Goal: Transaction & Acquisition: Purchase product/service

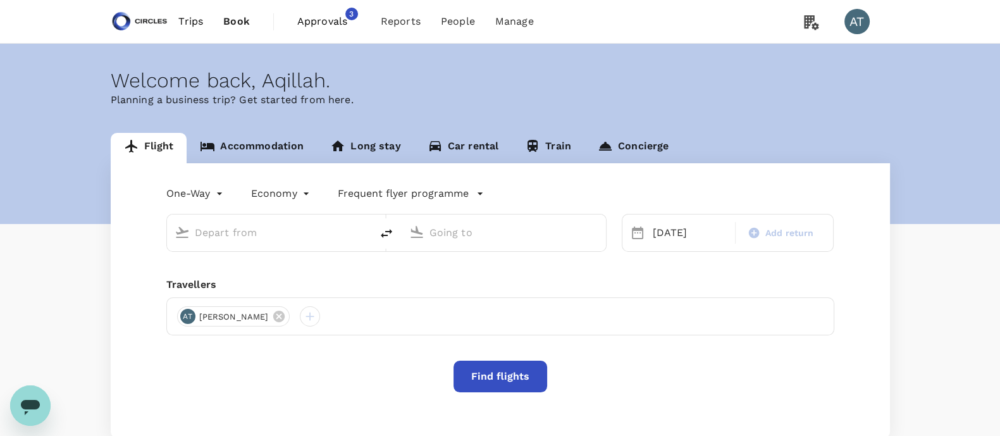
type input "business"
type input "[GEOGRAPHIC_DATA], [GEOGRAPHIC_DATA] (any)"
type input "[PERSON_NAME] Intl (DEL)"
type input "[GEOGRAPHIC_DATA], [GEOGRAPHIC_DATA] (any)"
type input "[PERSON_NAME] Intl (DEL)"
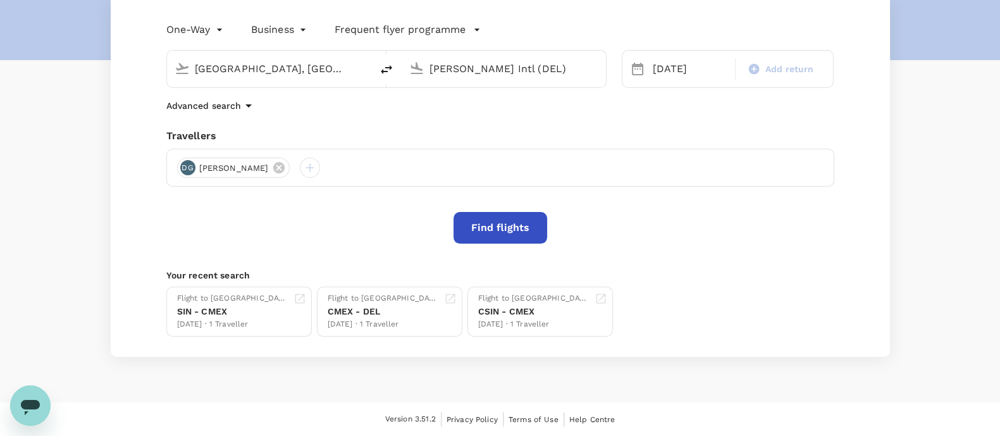
scroll to position [163, 0]
click at [234, 300] on div "Flight to [GEOGRAPHIC_DATA]" at bounding box center [232, 299] width 111 height 13
click at [427, 299] on div "Flight to [GEOGRAPHIC_DATA] CMEX - DEL [DATE] · 1 Traveller" at bounding box center [392, 312] width 129 height 39
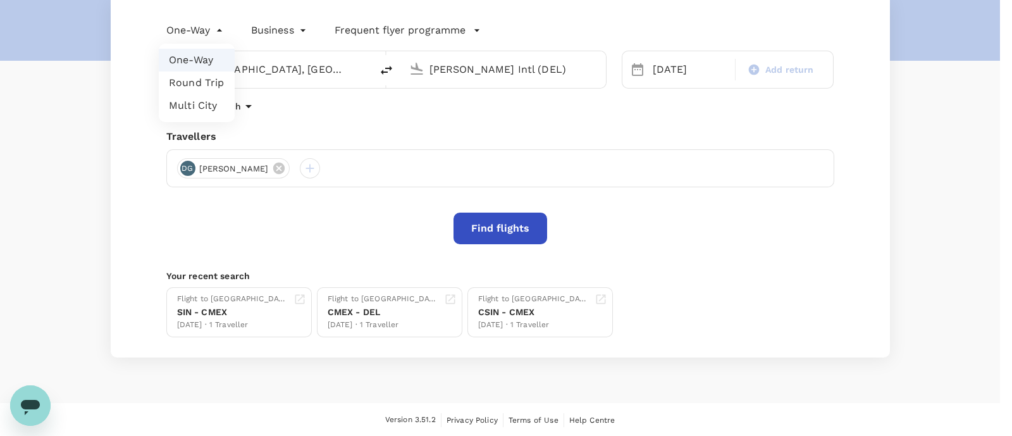
drag, startPoint x: 215, startPoint y: 32, endPoint x: 223, endPoint y: 94, distance: 61.9
click at [223, 94] on body "Trips Book Approvals 3 Reports People Manage AT Welcome back , [GEOGRAPHIC_DATA…" at bounding box center [506, 137] width 1012 height 600
click at [223, 94] on li "Multi City" at bounding box center [197, 105] width 76 height 23
type input "multicity"
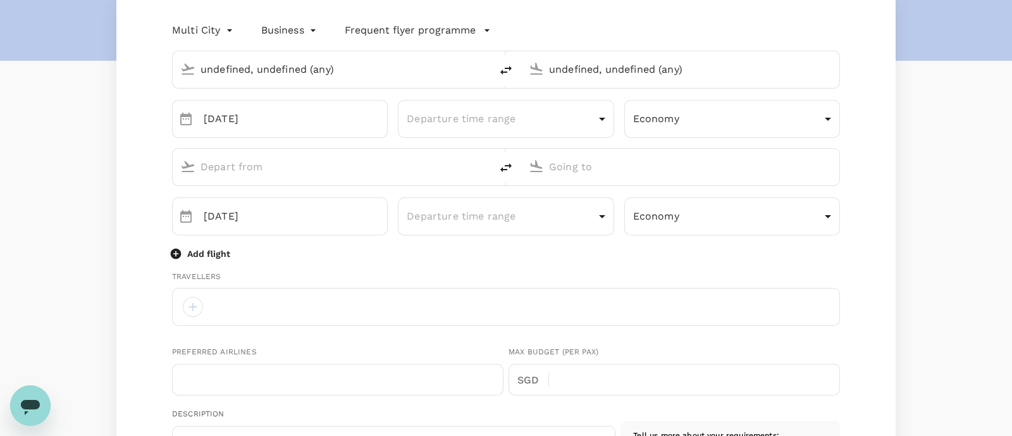
type input "undefined, undefined (any)"
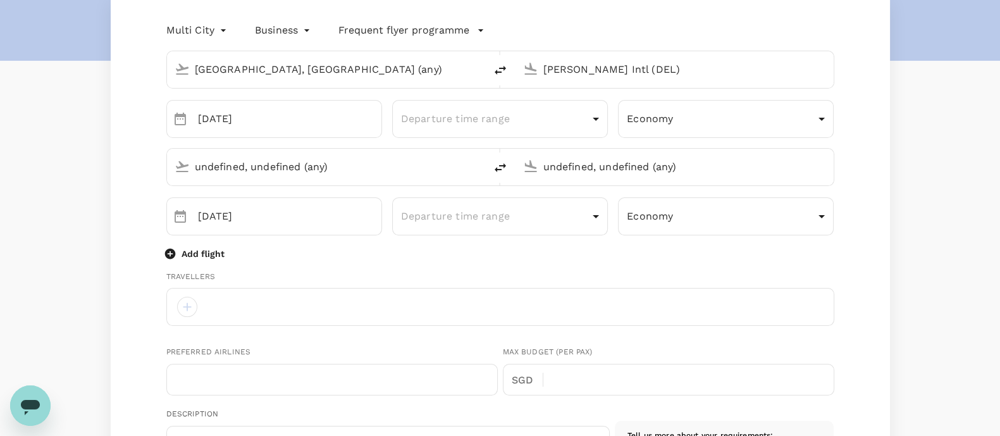
type input "[GEOGRAPHIC_DATA], [GEOGRAPHIC_DATA] (any)"
type input "[PERSON_NAME] Intl (DEL)"
click at [361, 78] on input "[GEOGRAPHIC_DATA], [GEOGRAPHIC_DATA] (any)" at bounding box center [327, 69] width 264 height 20
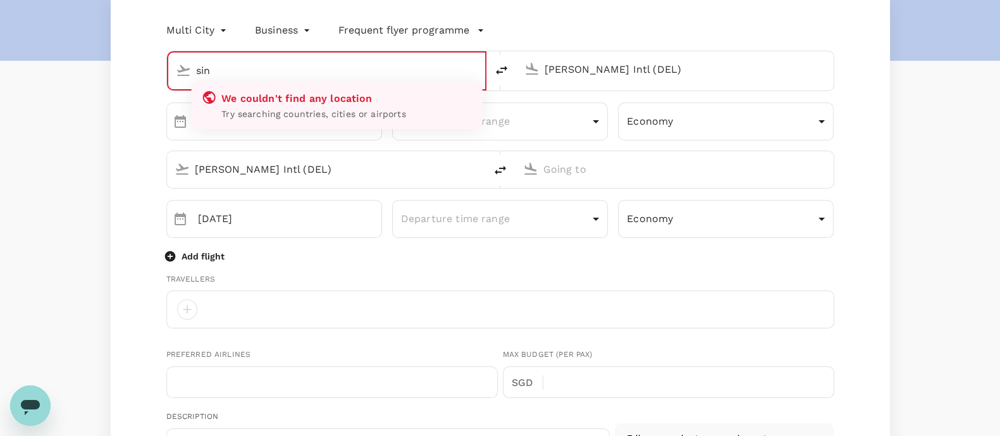
type input "si"
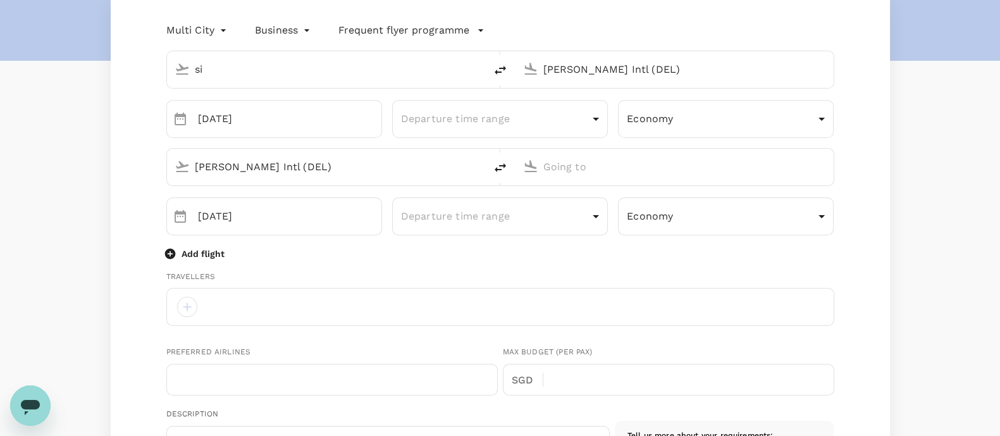
type input "[EMAIL_ADDRESS][DOMAIN_NAME]"
type input "65"
type input "92224970"
type input "s"
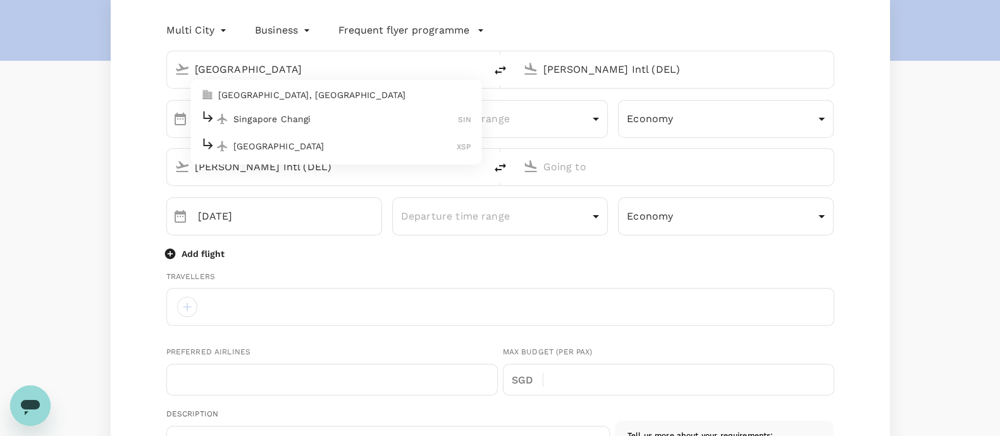
click at [330, 109] on div "Singapore Changi SIN" at bounding box center [335, 119] width 271 height 20
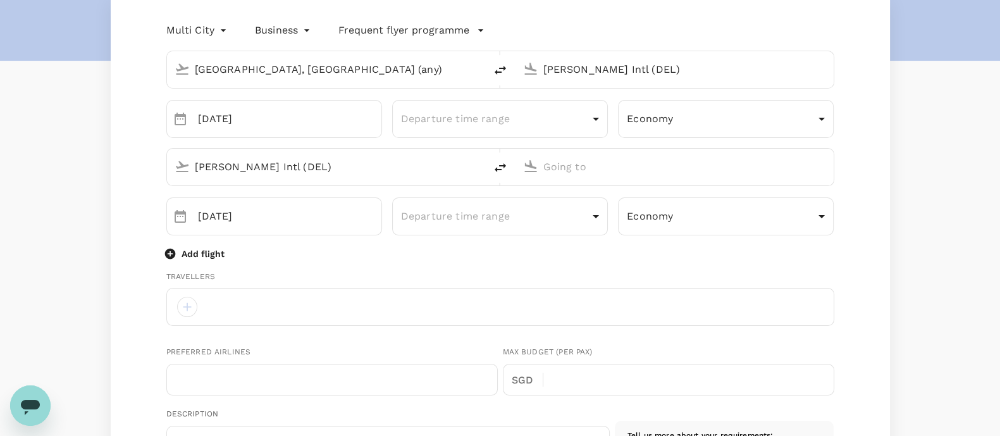
type input "Singapore Changi (SIN)"
click at [559, 59] on input "[PERSON_NAME] Intl (DEL)" at bounding box center [675, 69] width 264 height 20
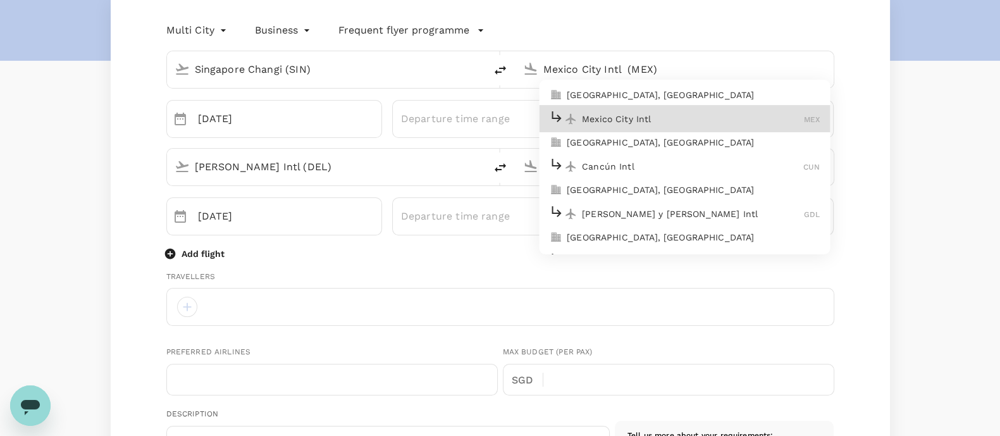
type input "Mexico City Intl (MEX)"
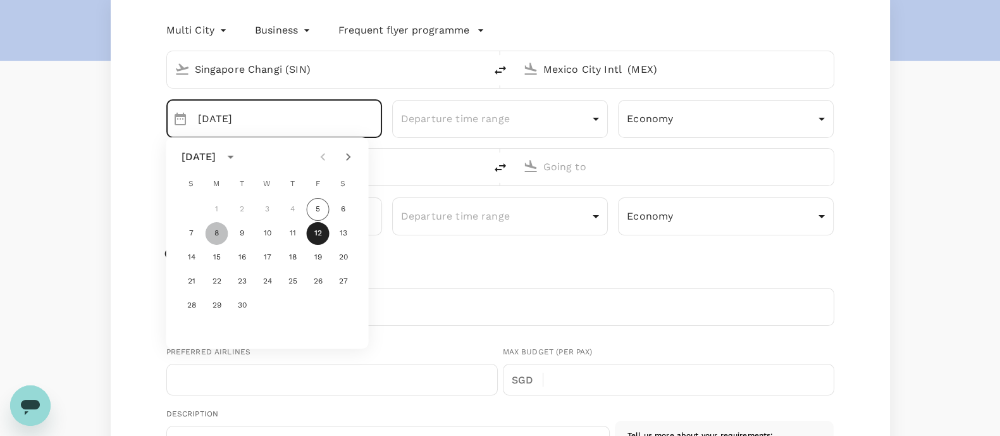
click at [225, 235] on button "8" at bounding box center [217, 233] width 23 height 23
type input "[DATE]"
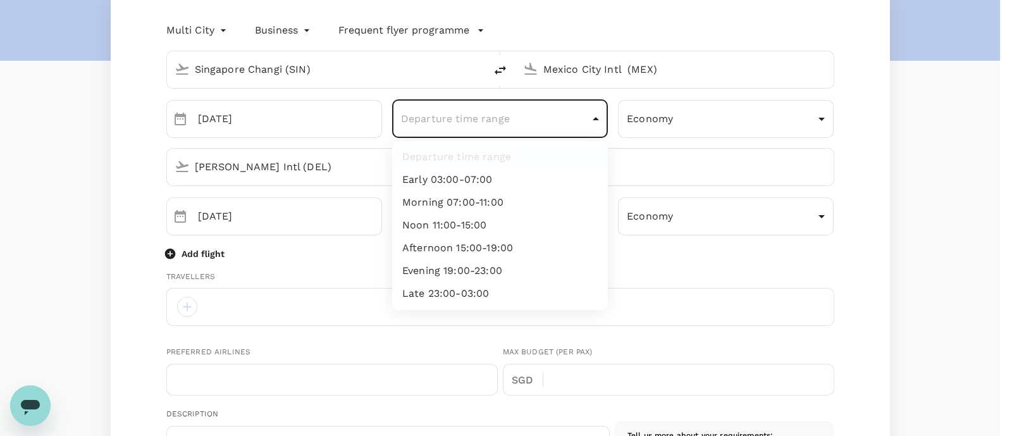
click at [457, 128] on body "Trips Book Approvals 3 Reports People Manage AT Welcome back , [GEOGRAPHIC_DATA…" at bounding box center [506, 435] width 1012 height 1197
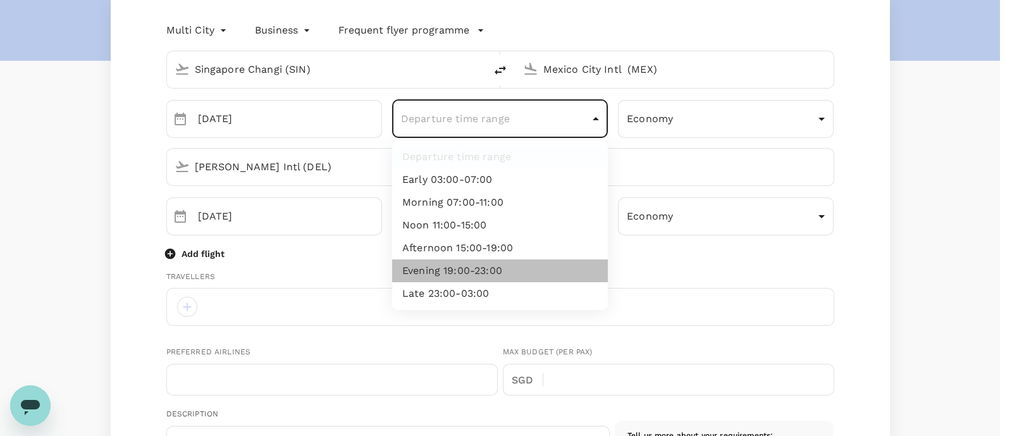
click at [437, 259] on li "Evening 19:00-23:00" at bounding box center [500, 270] width 216 height 23
type input "evening"
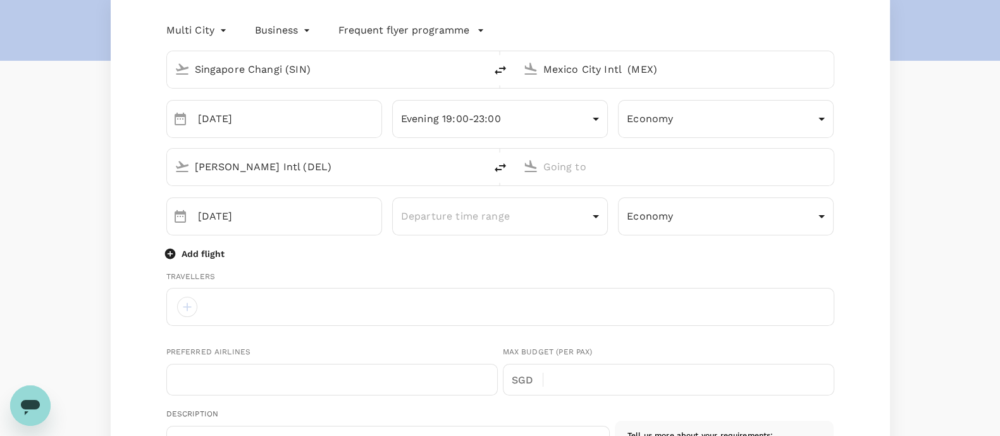
click at [300, 163] on input "[PERSON_NAME] Intl (DEL)" at bounding box center [327, 167] width 264 height 20
type input "s"
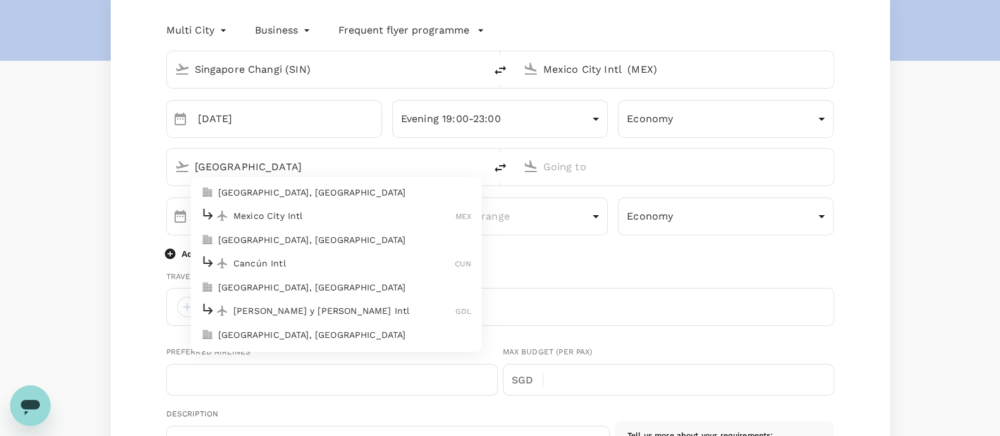
click at [299, 217] on p "Mexico City Intl" at bounding box center [344, 215] width 222 height 13
type input "Mexico City Intl (MEX)"
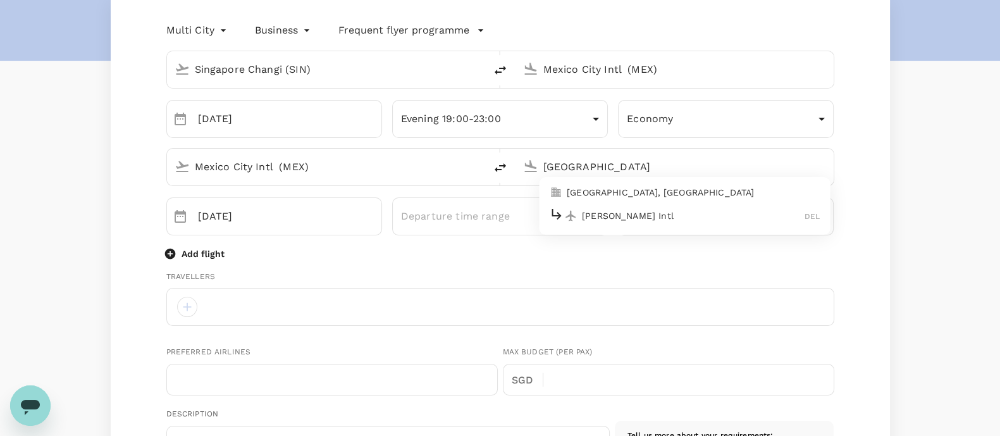
click at [596, 213] on p "[PERSON_NAME] Intl" at bounding box center [693, 215] width 223 height 13
type input "[PERSON_NAME] Intl (DEL)"
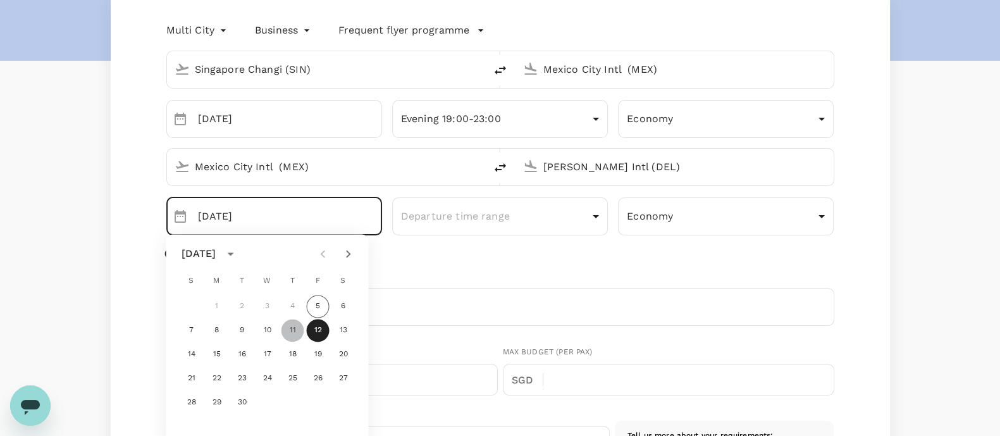
click at [292, 333] on button "11" at bounding box center [292, 330] width 23 height 23
type input "[DATE]"
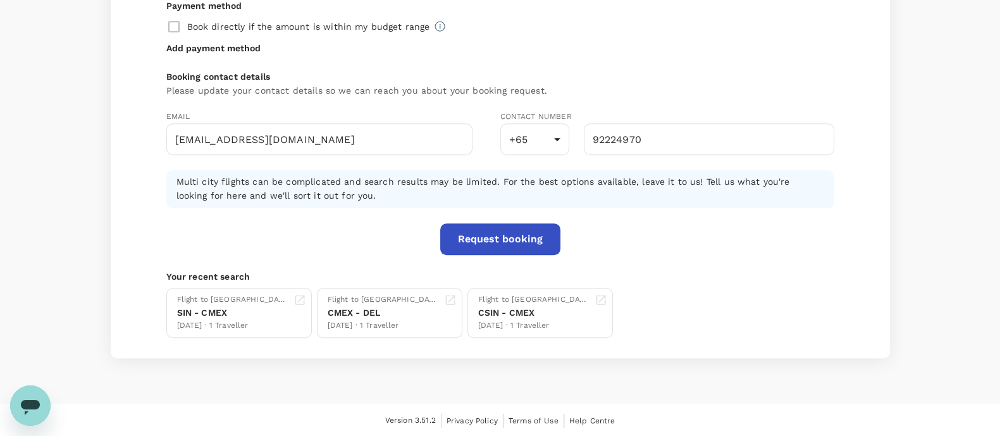
scroll to position [759, 0]
click at [506, 240] on button "Request booking" at bounding box center [500, 240] width 120 height 32
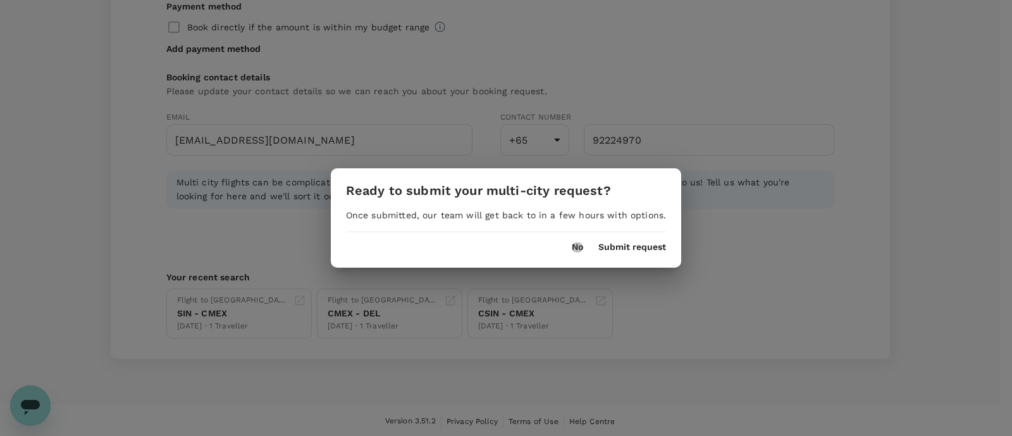
click at [578, 248] on button "No" at bounding box center [577, 247] width 11 height 10
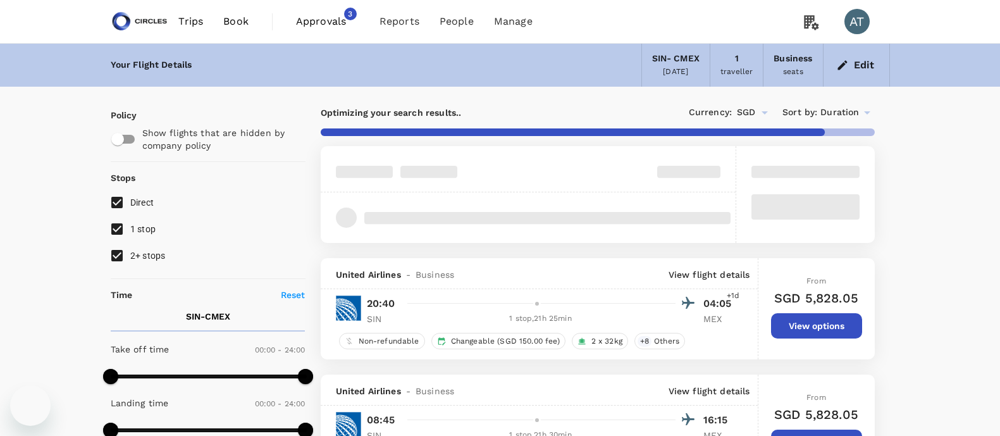
type input "3910"
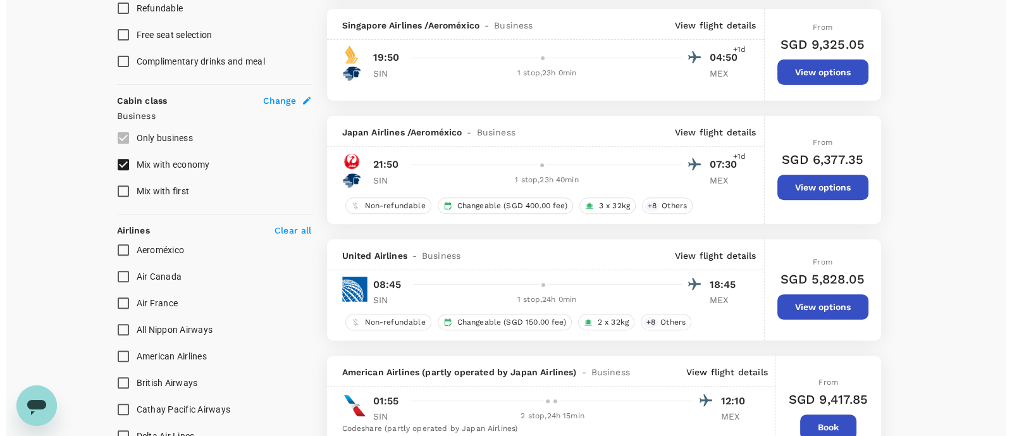
scroll to position [610, 0]
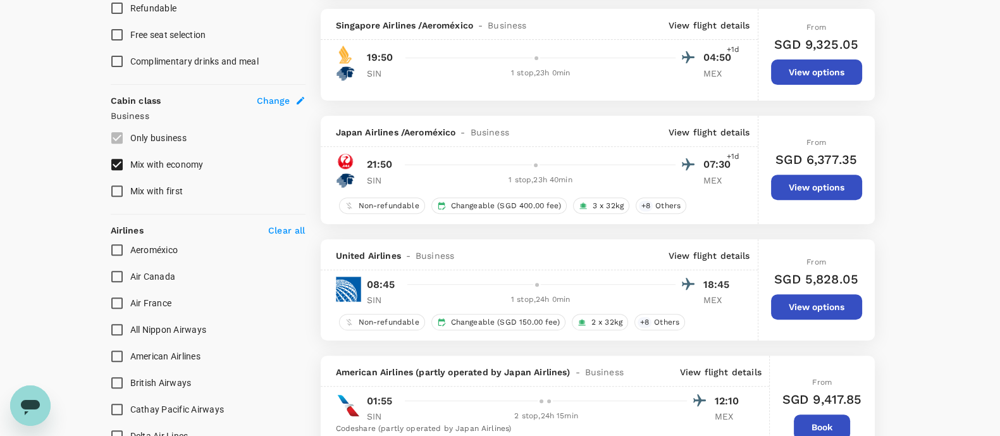
drag, startPoint x: 487, startPoint y: 150, endPoint x: 452, endPoint y: 172, distance: 41.8
click at [452, 174] on div "1 stop , 23h 40min" at bounding box center [540, 180] width 269 height 13
click at [693, 123] on div "Japan Airlines / Aeroméxico - Business View flight details" at bounding box center [539, 131] width 437 height 31
click at [698, 135] on p "View flight details" at bounding box center [709, 132] width 82 height 13
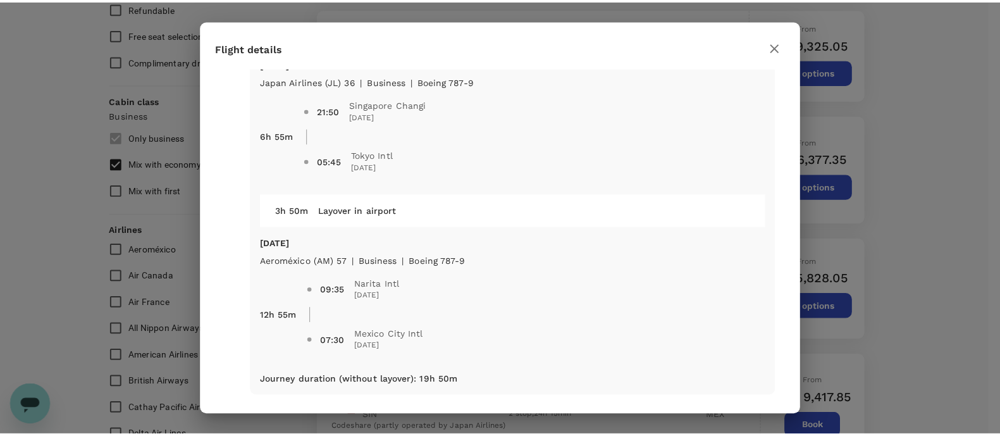
scroll to position [47, 0]
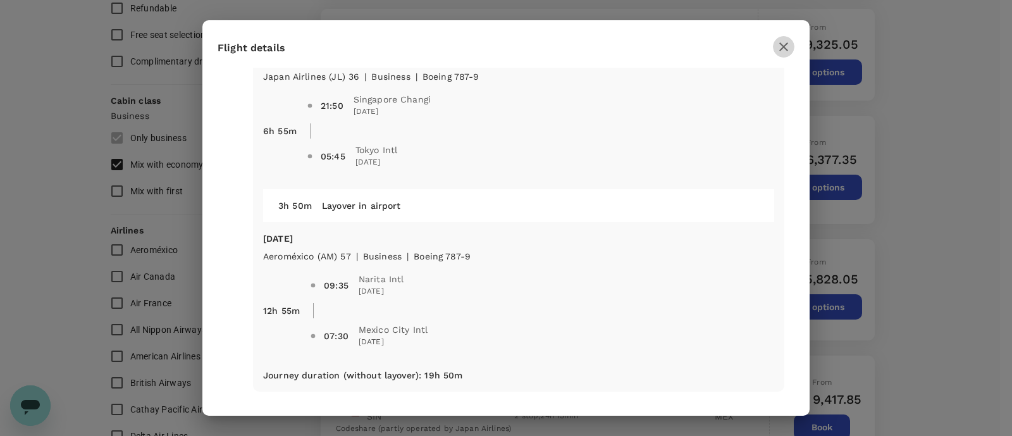
click at [789, 43] on icon "button" at bounding box center [783, 46] width 15 height 15
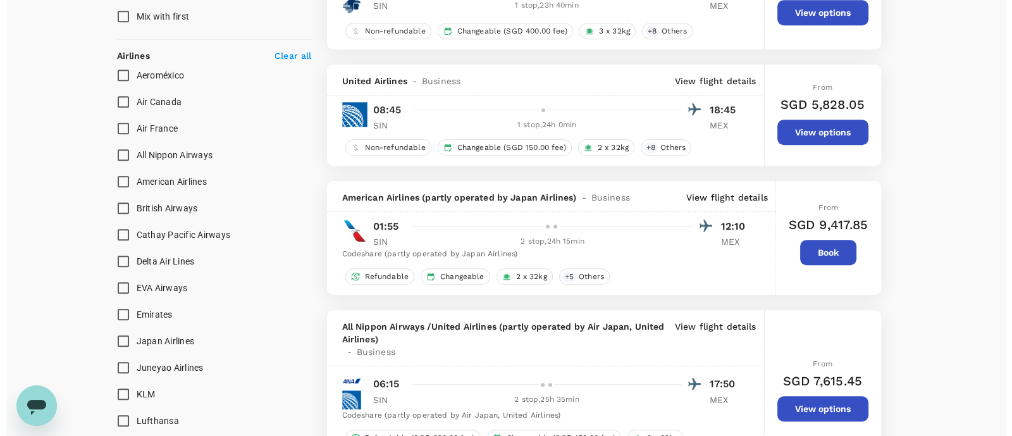
scroll to position [785, 0]
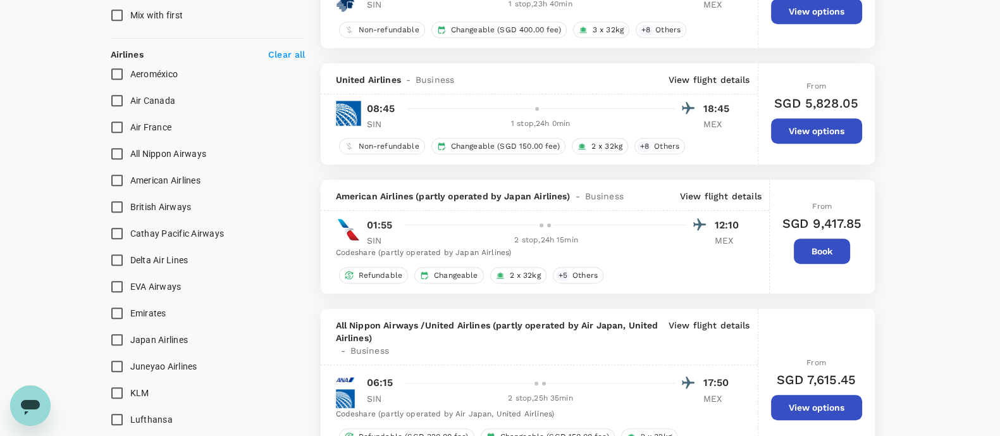
click at [697, 192] on p "View flight details" at bounding box center [721, 196] width 82 height 13
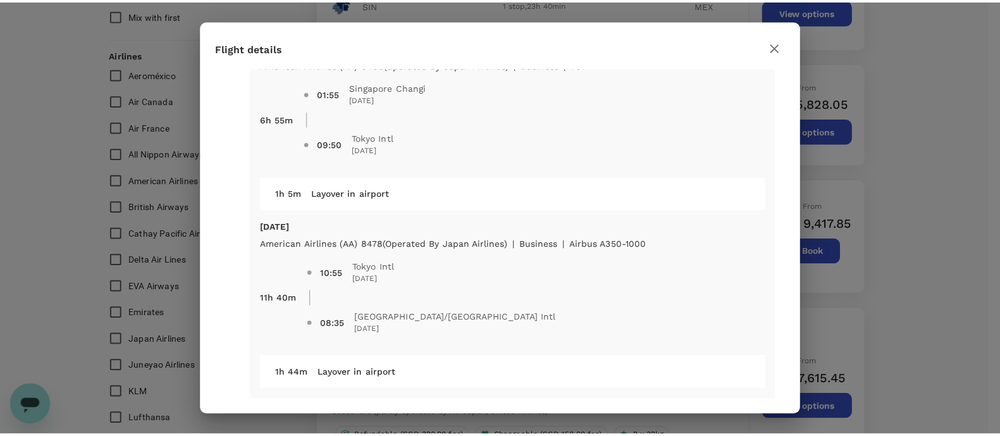
scroll to position [18, 0]
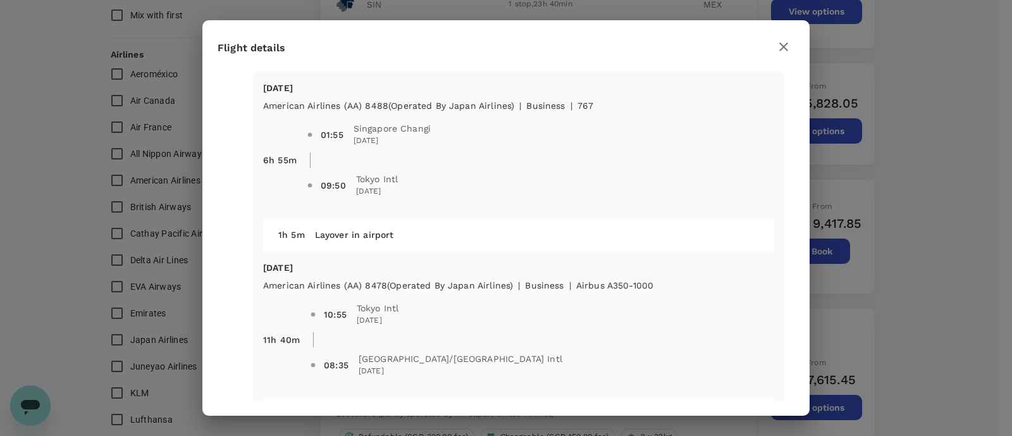
drag, startPoint x: 772, startPoint y: 47, endPoint x: 785, endPoint y: 44, distance: 13.7
click at [785, 44] on div "Flight details" at bounding box center [506, 46] width 577 height 22
click at [785, 44] on icon "button" at bounding box center [783, 46] width 9 height 9
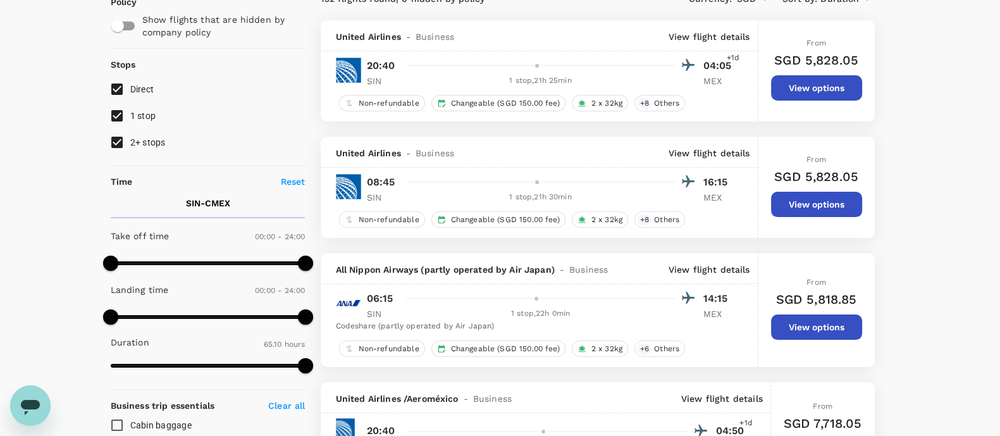
scroll to position [114, 0]
click at [555, 67] on div at bounding box center [548, 65] width 293 height 18
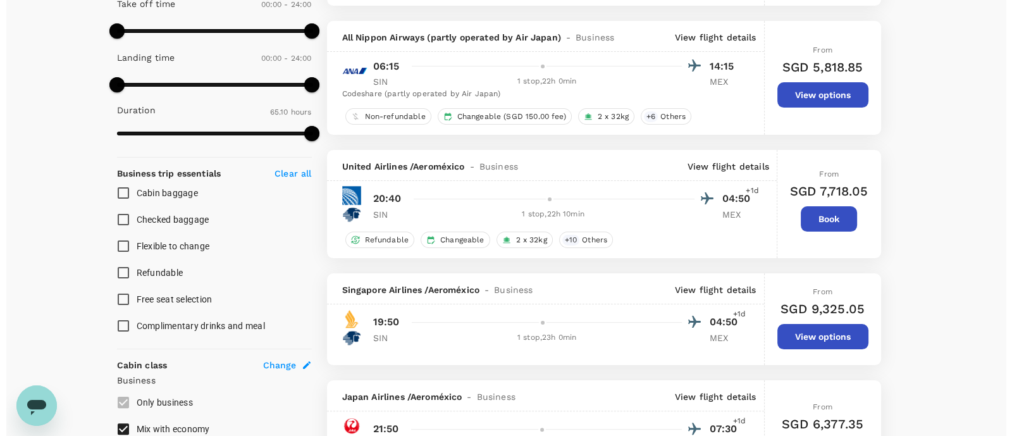
scroll to position [346, 0]
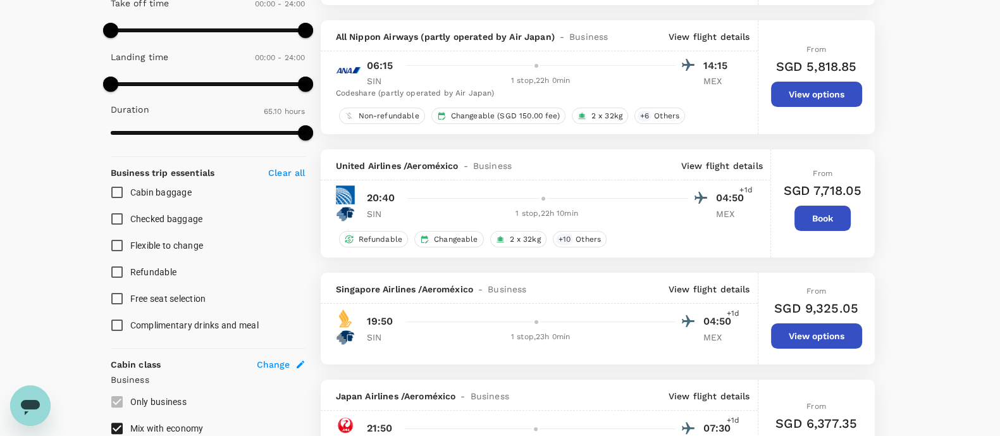
click at [718, 164] on p "View flight details" at bounding box center [722, 165] width 82 height 13
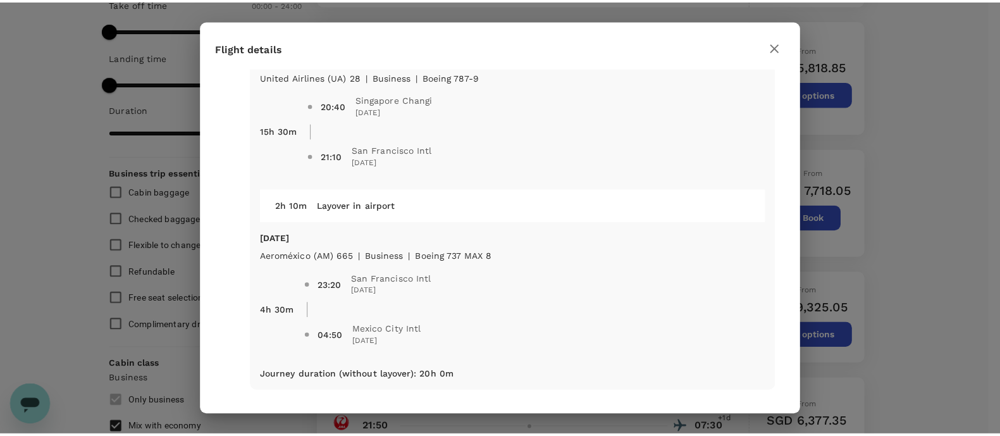
scroll to position [25, 0]
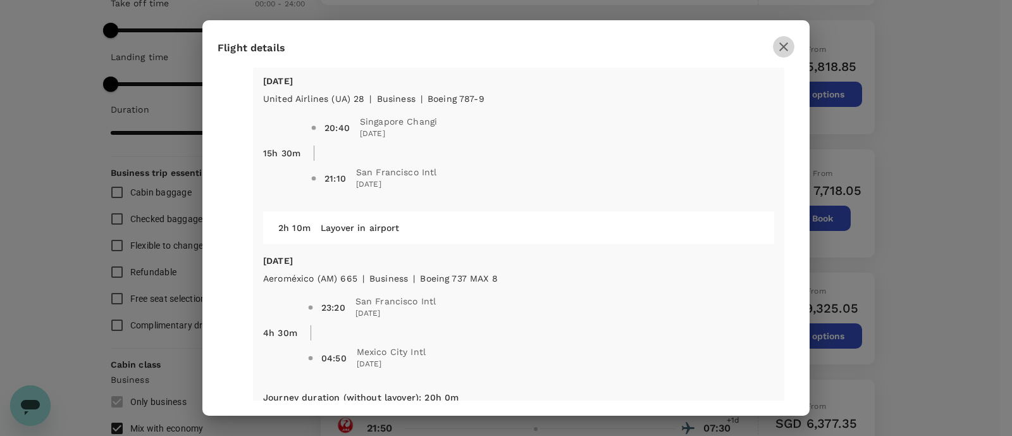
click at [784, 48] on icon "button" at bounding box center [783, 46] width 15 height 15
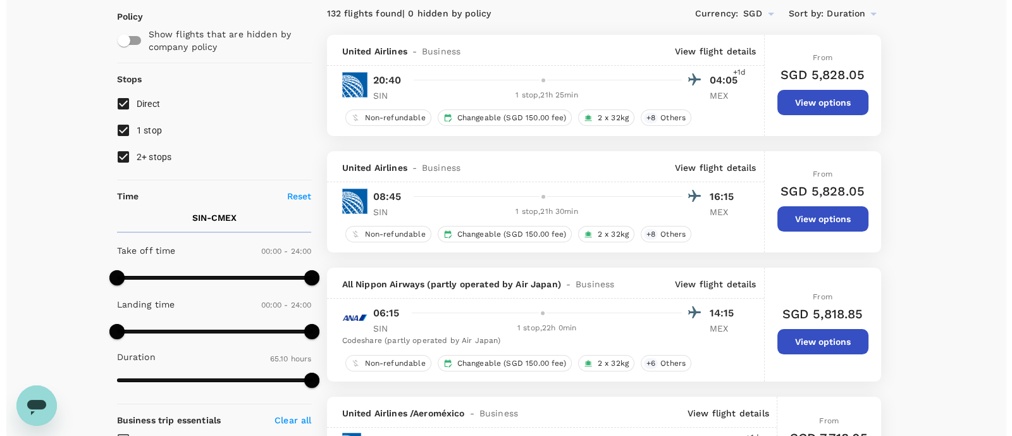
scroll to position [50, 0]
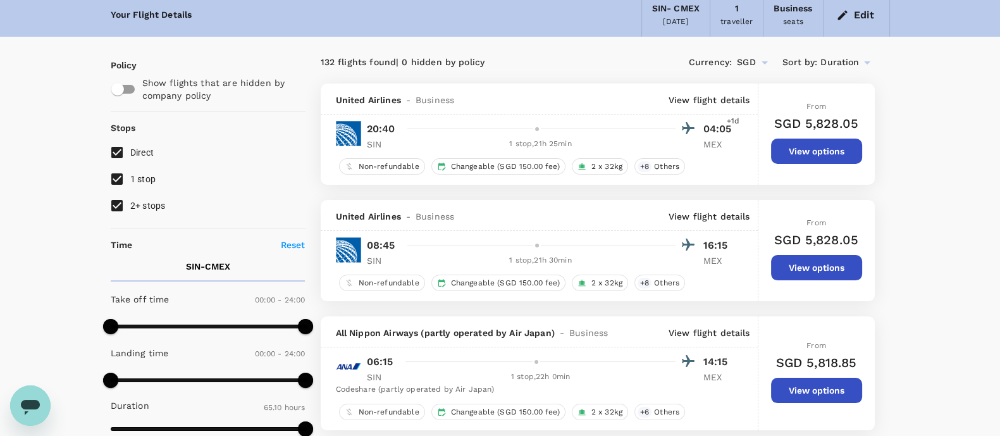
click at [695, 101] on p "View flight details" at bounding box center [709, 100] width 82 height 13
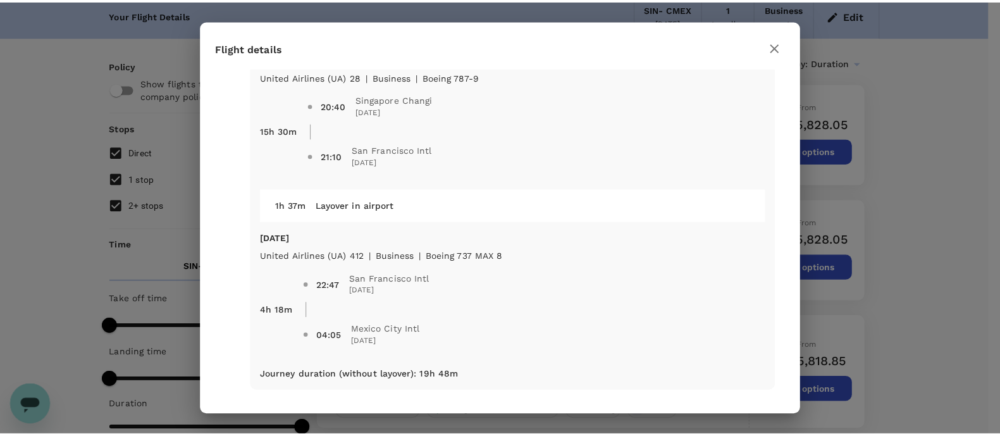
scroll to position [30, 0]
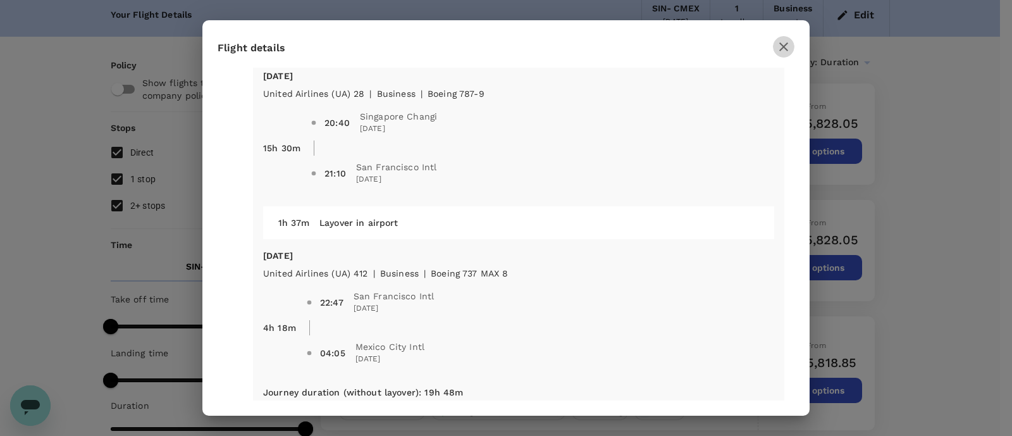
click at [780, 46] on icon "button" at bounding box center [783, 46] width 15 height 15
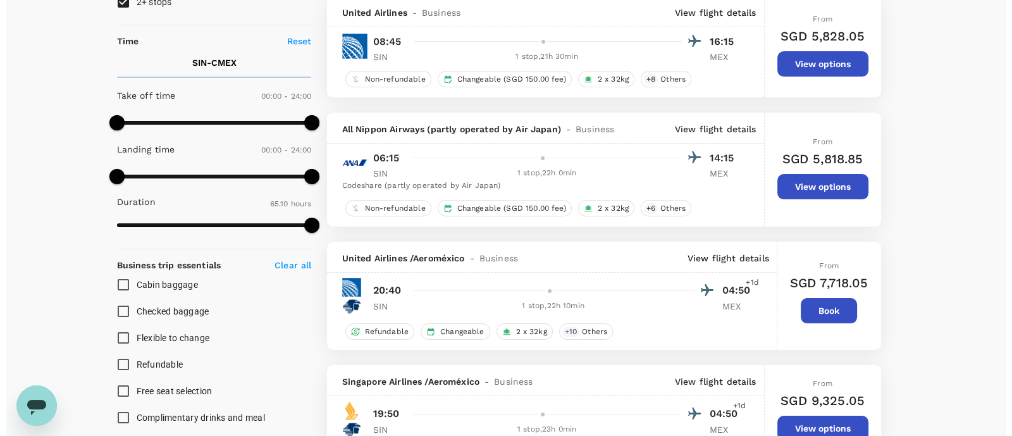
scroll to position [270, 0]
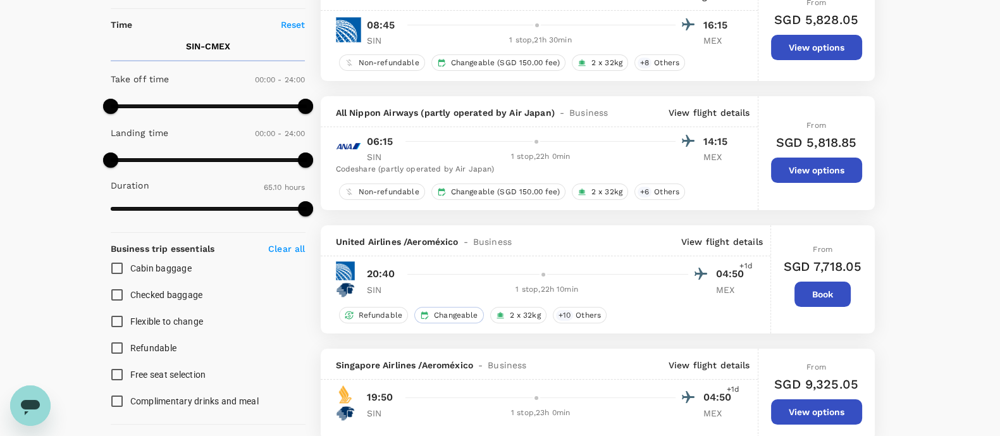
click at [431, 310] on span "Changeable" at bounding box center [456, 315] width 54 height 11
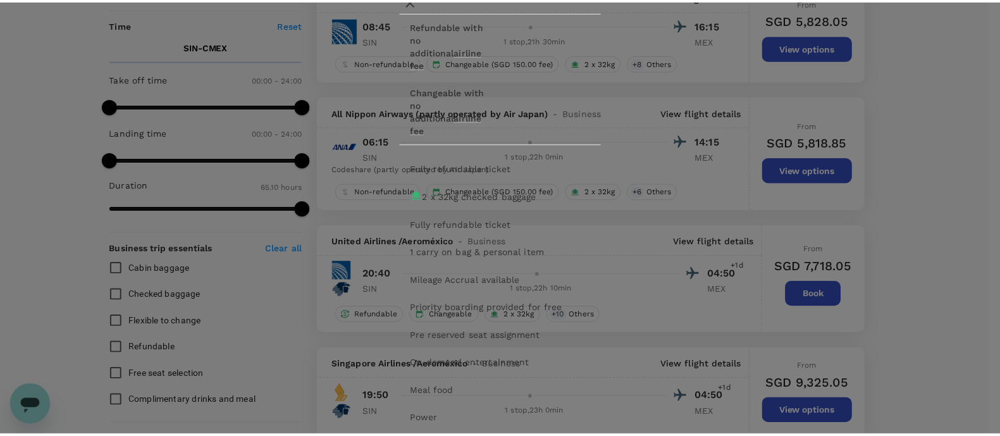
scroll to position [3, 0]
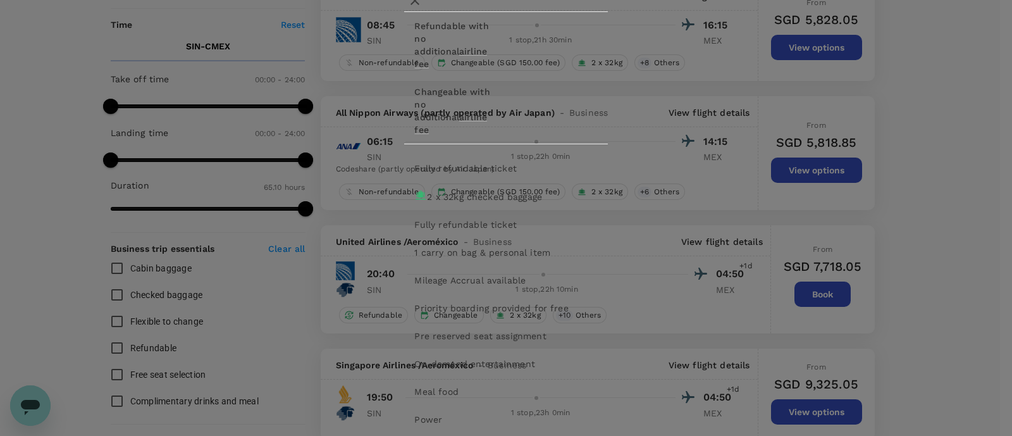
click at [422, 8] on icon "button" at bounding box center [414, 0] width 15 height 15
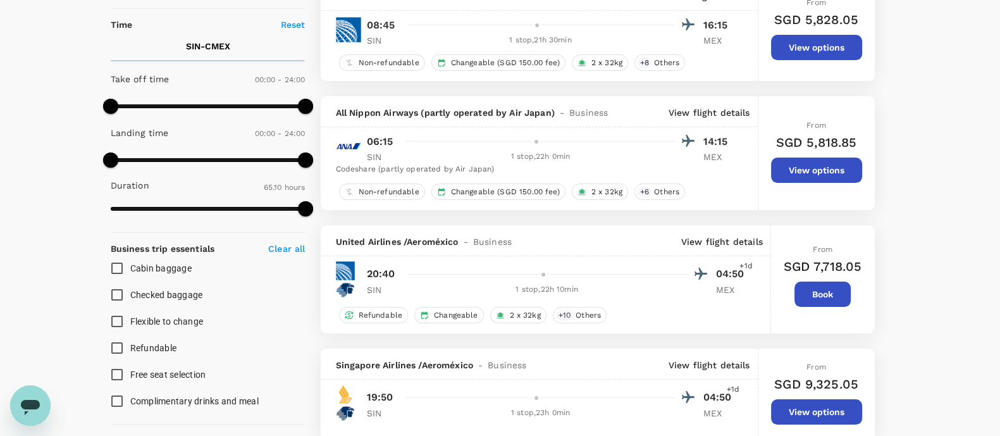
click at [840, 302] on button "Book" at bounding box center [822, 293] width 56 height 25
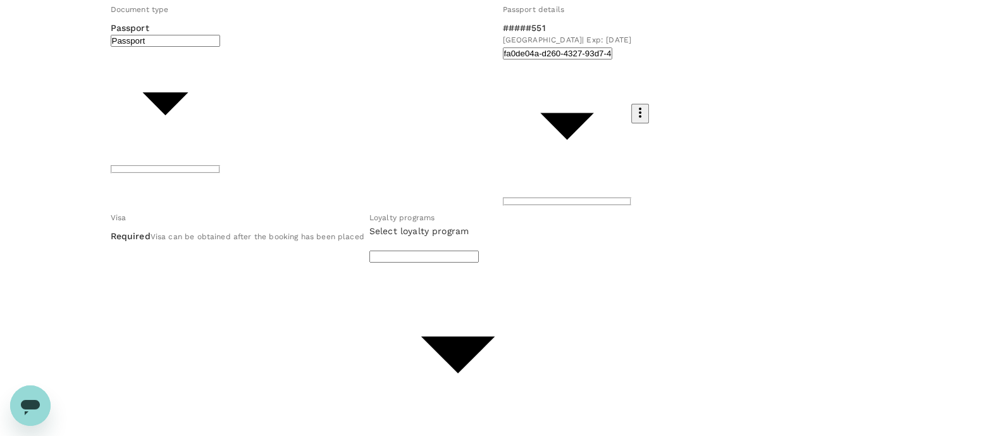
scroll to position [139, 0]
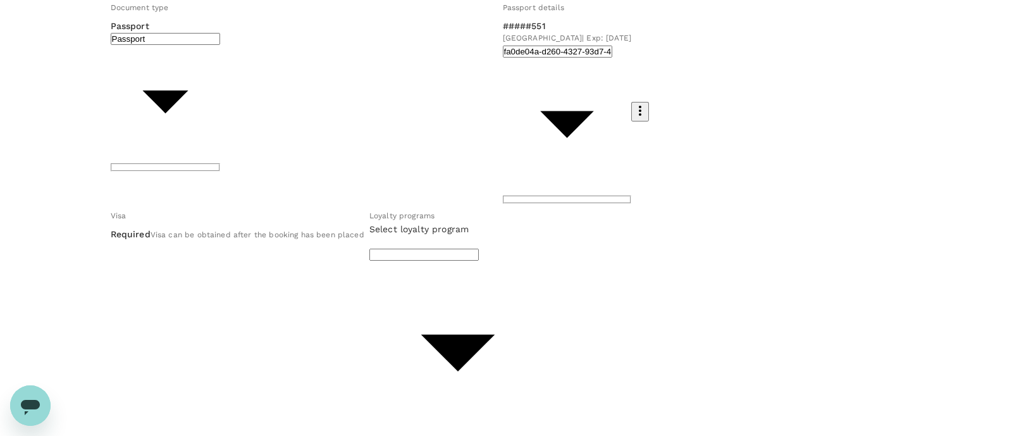
type input "3f5d1b88-894a-4420-959a-f85774888da5"
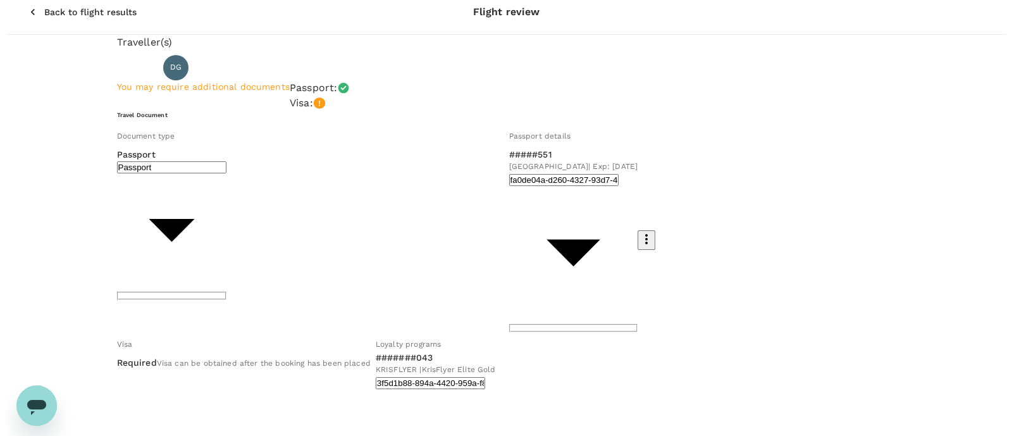
scroll to position [9, 0]
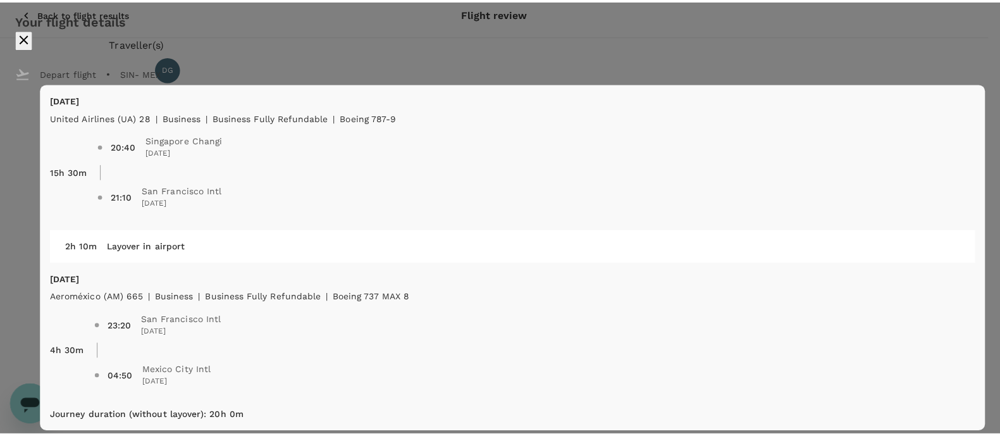
scroll to position [0, 0]
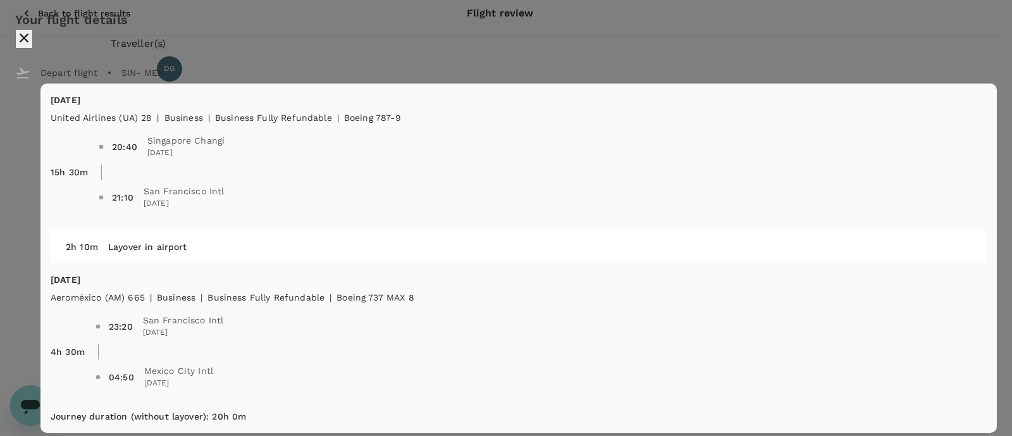
click at [795, 18] on div "Your flight details Depart flight SIN - MEX Mon, 08 Sep United Airlines (UA) 28…" at bounding box center [506, 240] width 1012 height 481
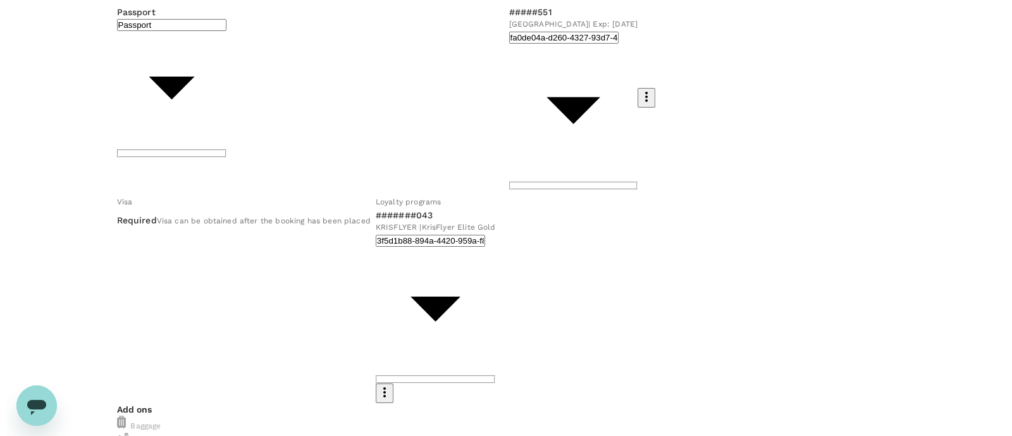
scroll to position [156, 0]
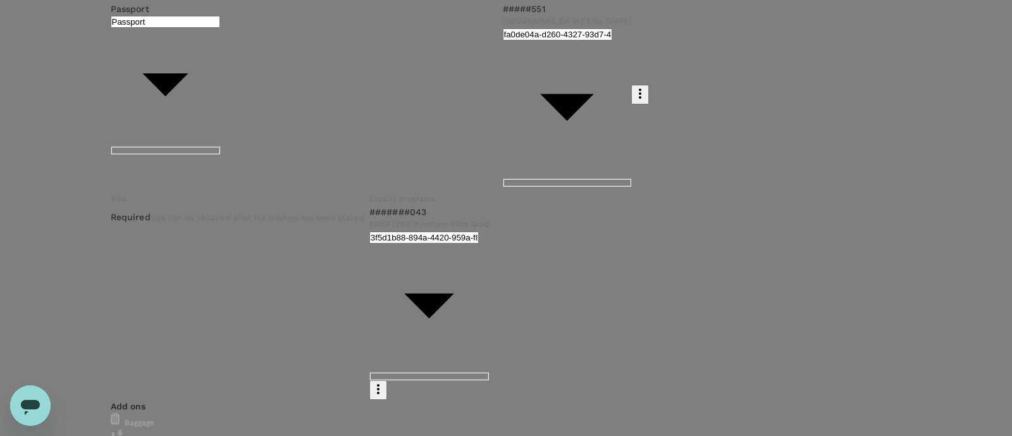
type input "9cb7bd09-647a-4334-94d9-122ca4480a85"
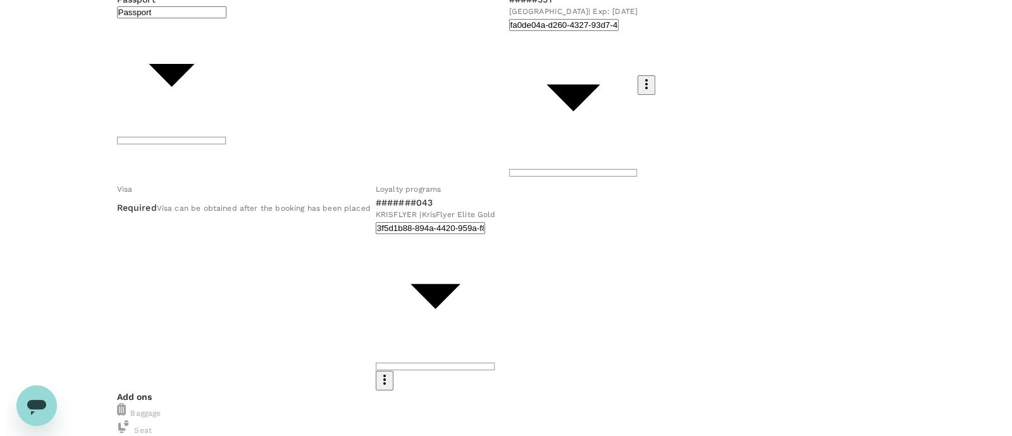
scroll to position [199, 0]
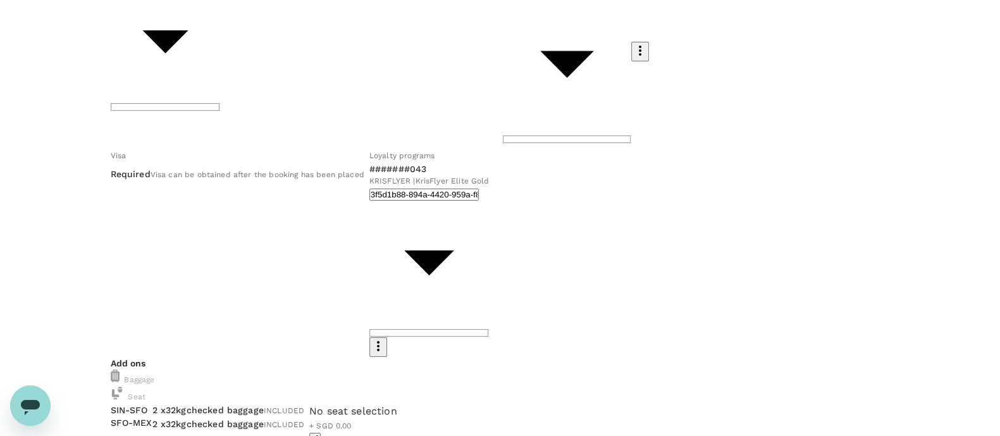
click at [321, 433] on button "button" at bounding box center [314, 439] width 11 height 13
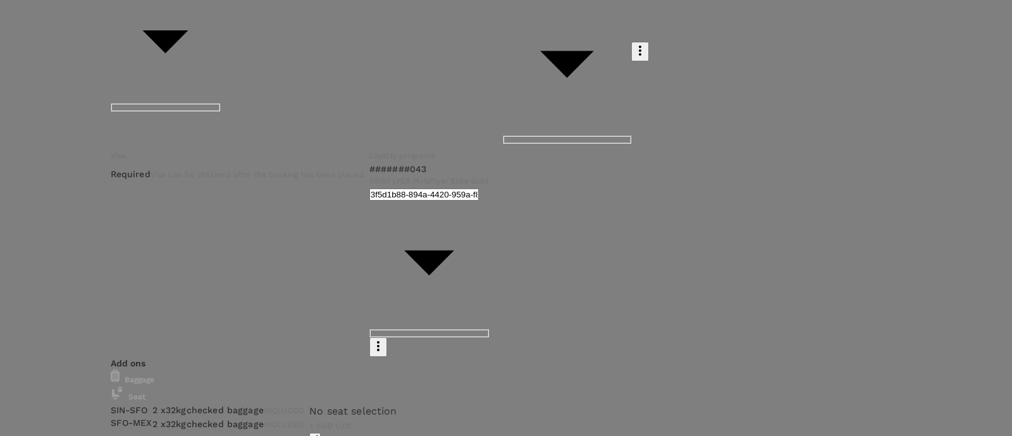
scroll to position [118, 0]
click at [188, 69] on p "Select" at bounding box center [157, 62] width 63 height 13
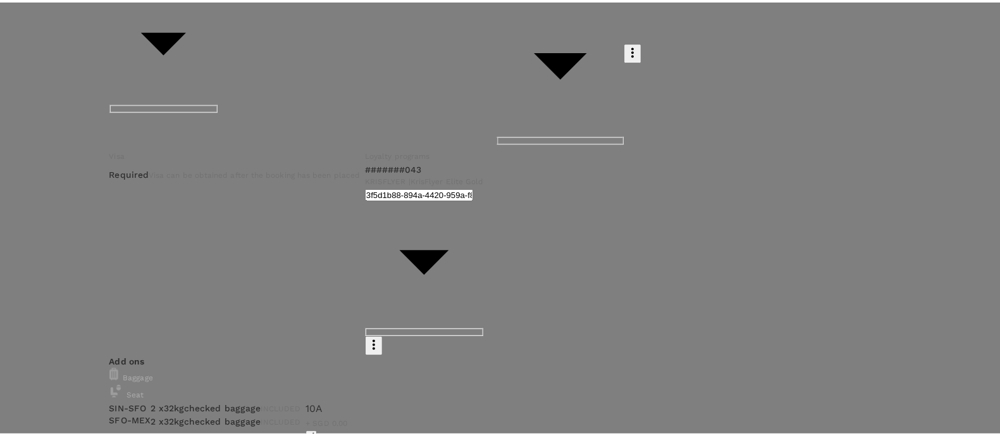
scroll to position [0, 0]
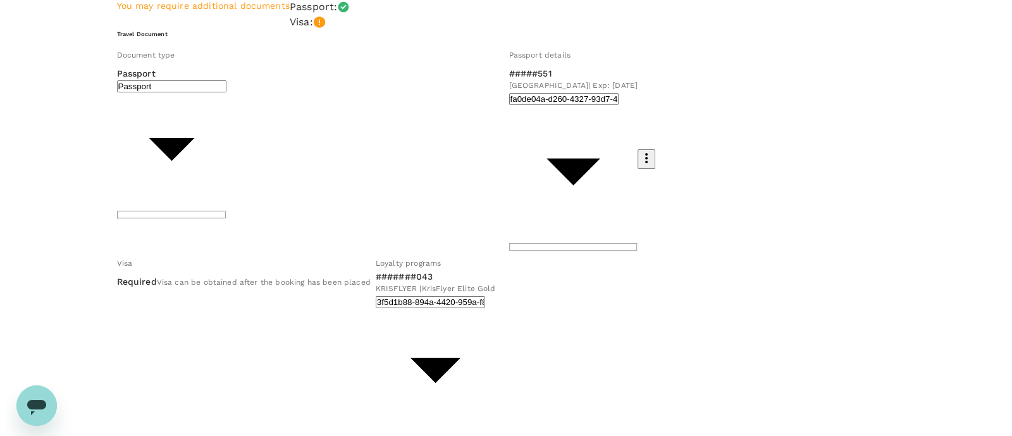
scroll to position [199, 0]
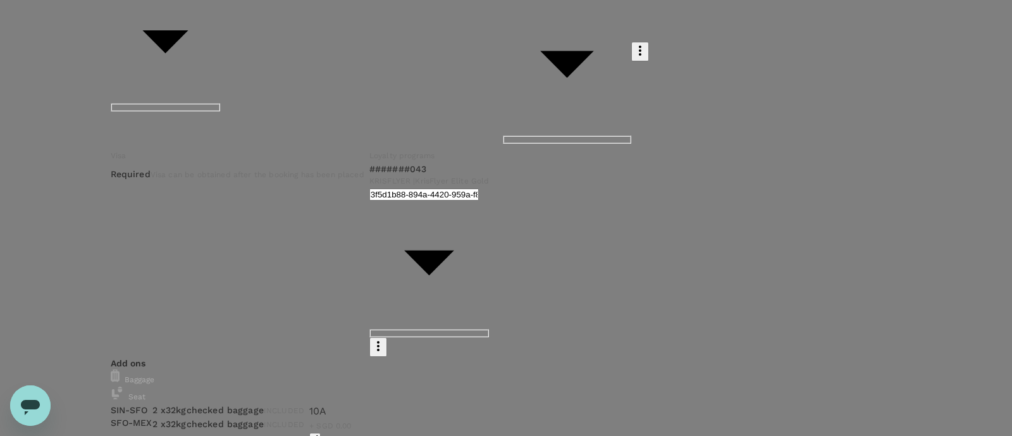
scroll to position [117, 0]
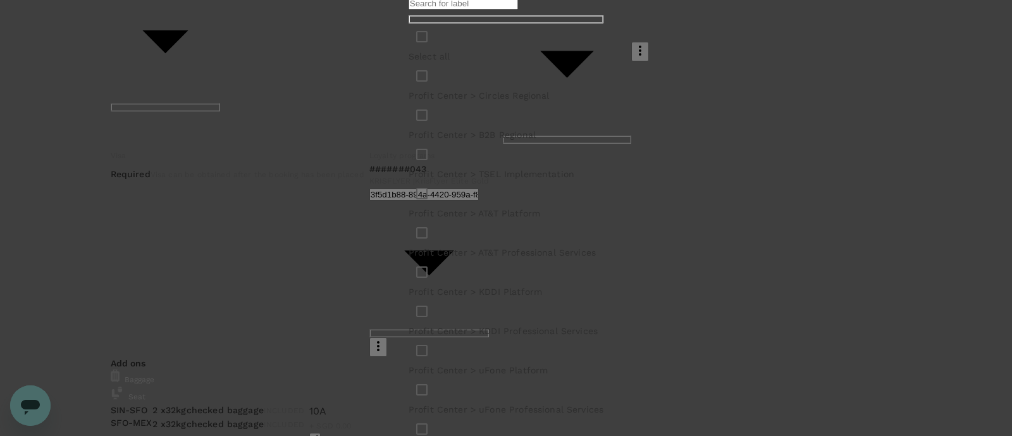
scroll to position [214, 0]
checkbox input "true"
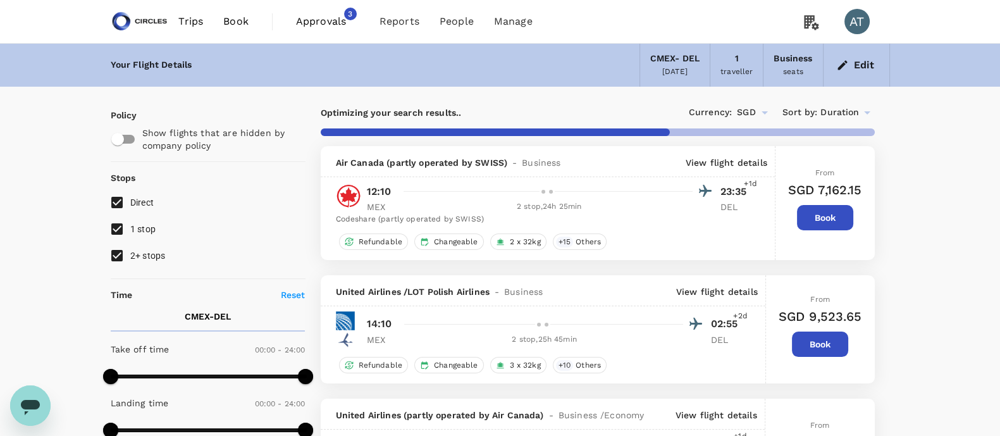
type input "2605"
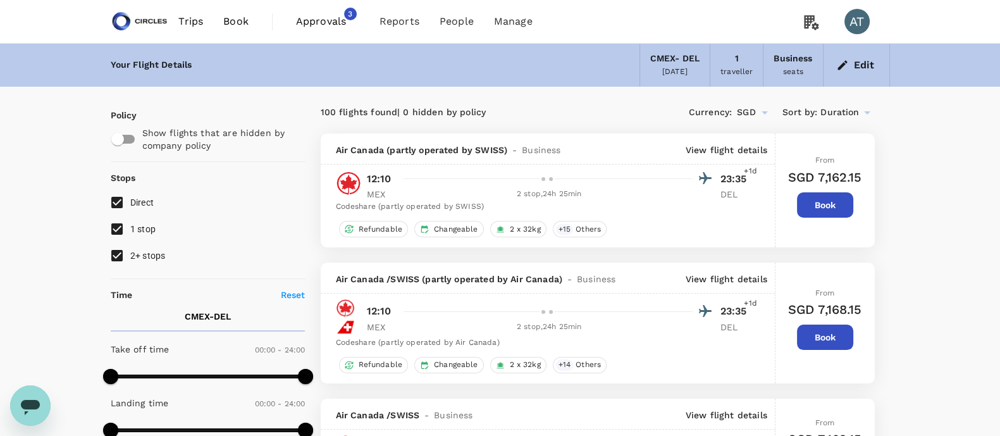
click at [686, 74] on div "11 Sep 2025" at bounding box center [674, 72] width 25 height 13
click at [842, 61] on icon "button" at bounding box center [842, 65] width 13 height 13
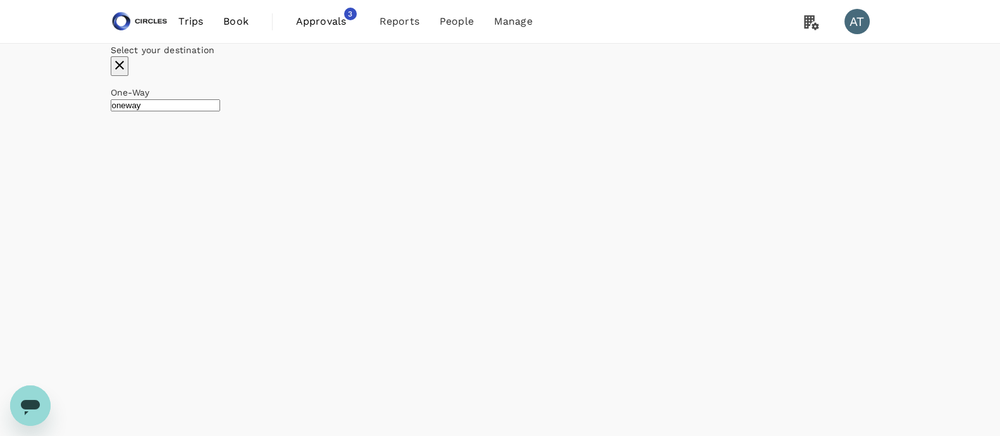
type input "business"
type input "[GEOGRAPHIC_DATA], [GEOGRAPHIC_DATA] (any)"
type input "[PERSON_NAME] Intl (DEL)"
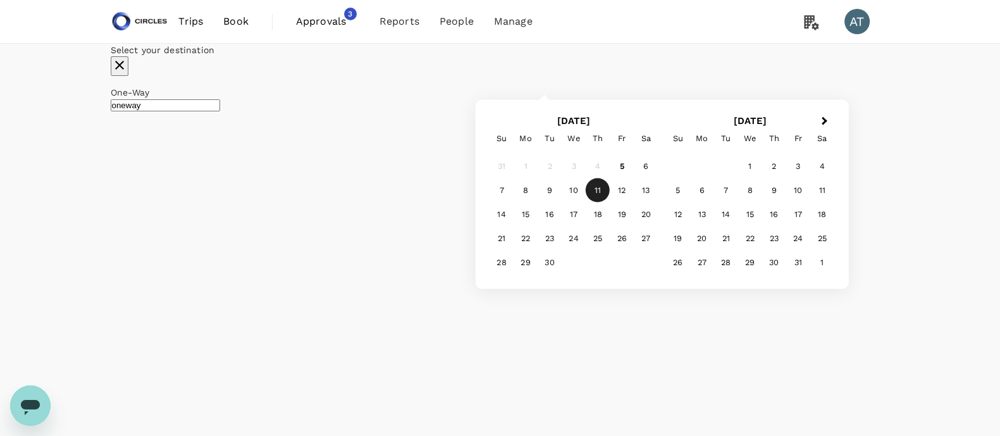
click at [610, 202] on div "11" at bounding box center [598, 190] width 24 height 24
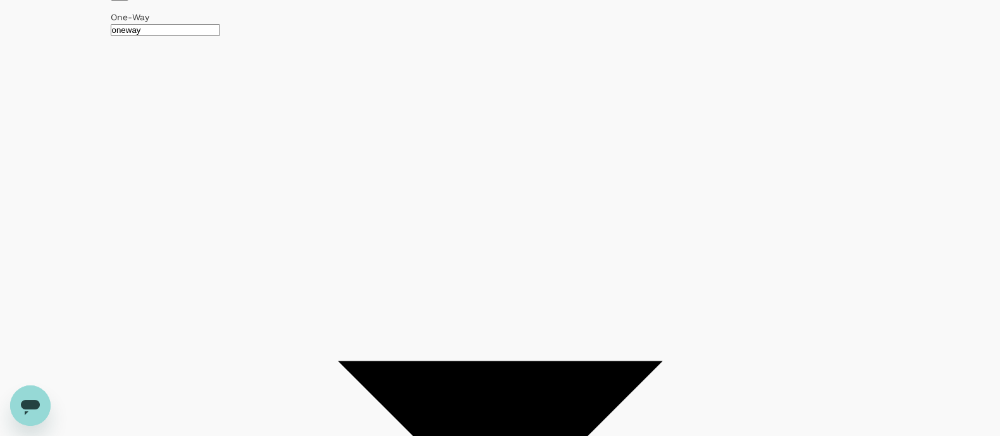
scroll to position [92, 0]
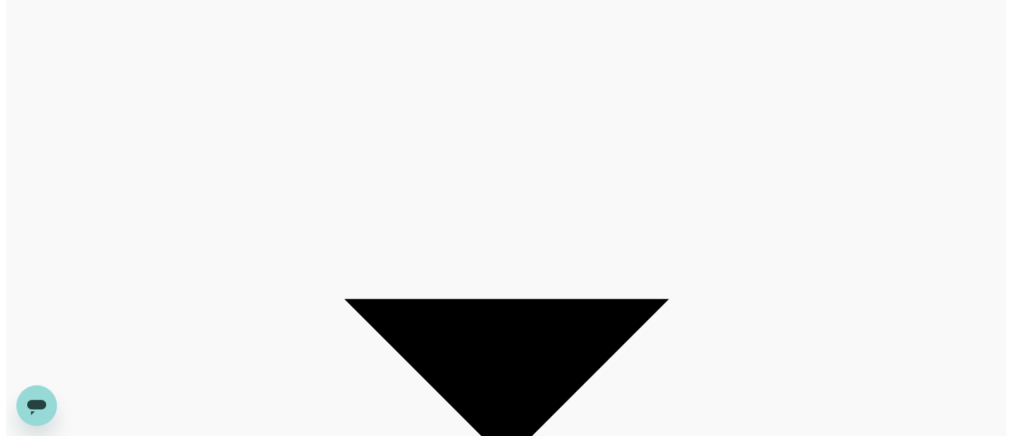
scroll to position [0, 0]
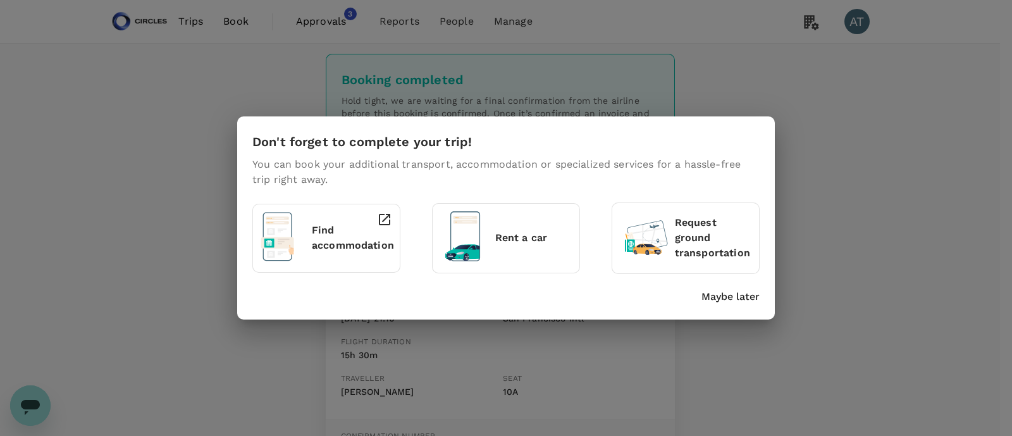
click at [725, 291] on p "Maybe later" at bounding box center [730, 296] width 58 height 15
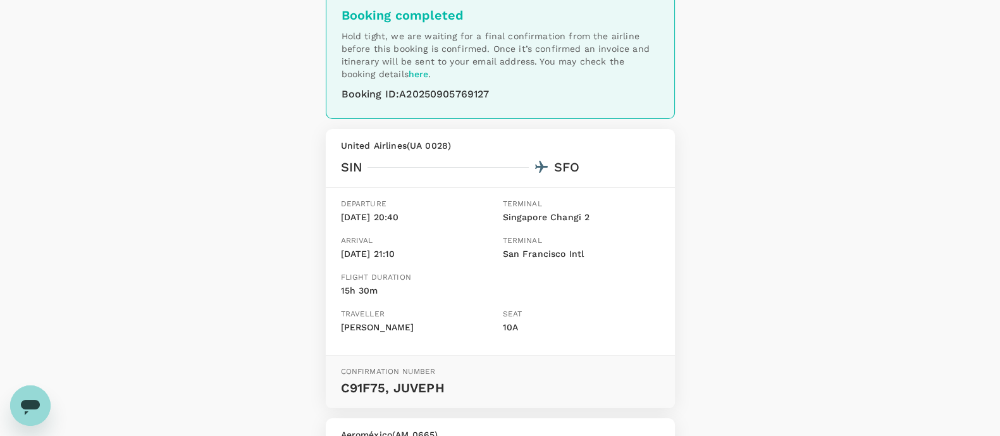
scroll to position [66, 0]
